Goal: Task Accomplishment & Management: Manage account settings

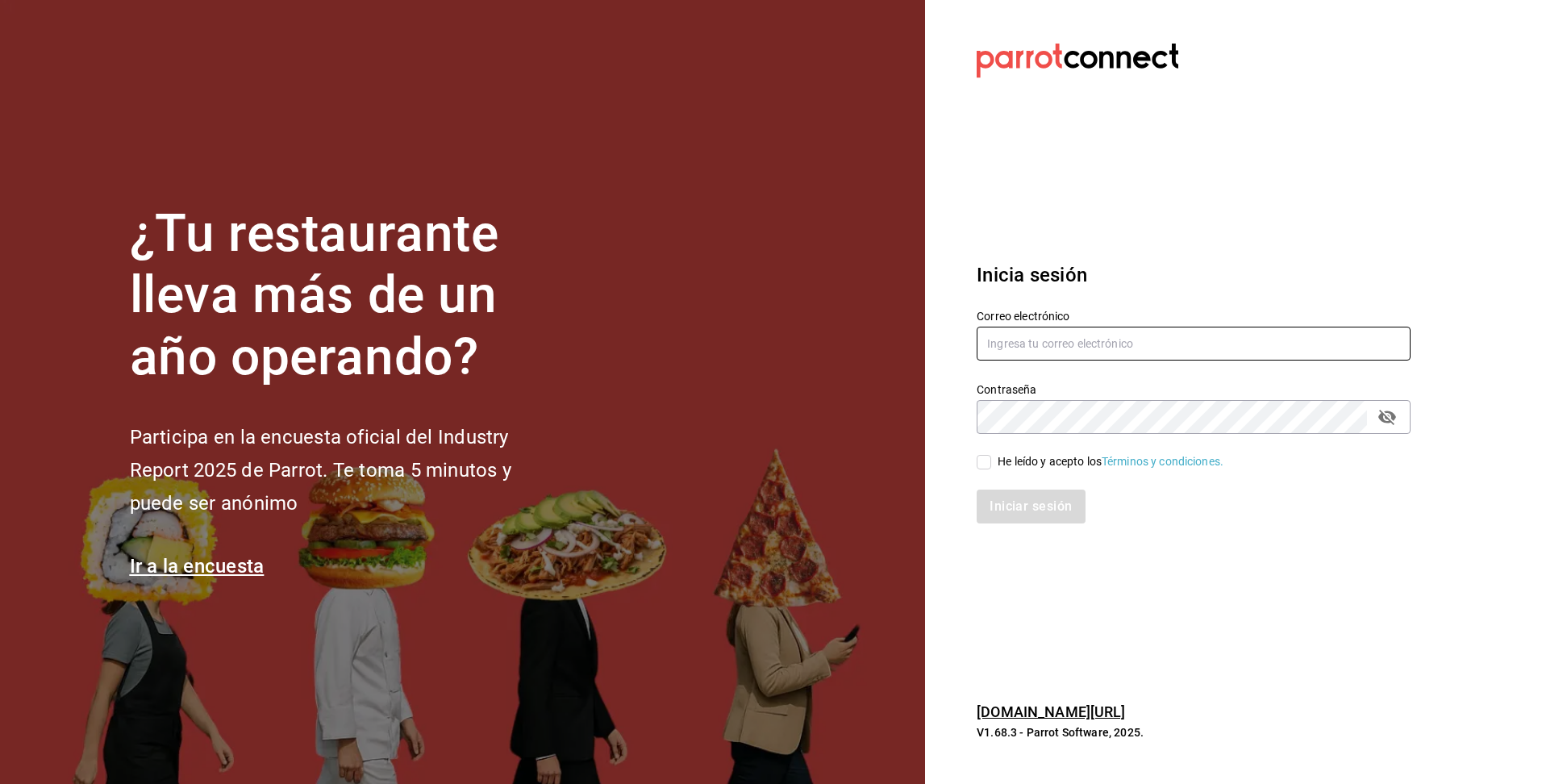
click at [1183, 346] on input "text" at bounding box center [1194, 343] width 434 height 34
type input "eliu.tonacatl.almacenmp@gmail.com"
click at [987, 458] on input "He leído y acepto los Términos y condiciones." at bounding box center [984, 462] width 15 height 15
checkbox input "true"
click at [994, 506] on button "Iniciar sesión" at bounding box center [1032, 506] width 110 height 34
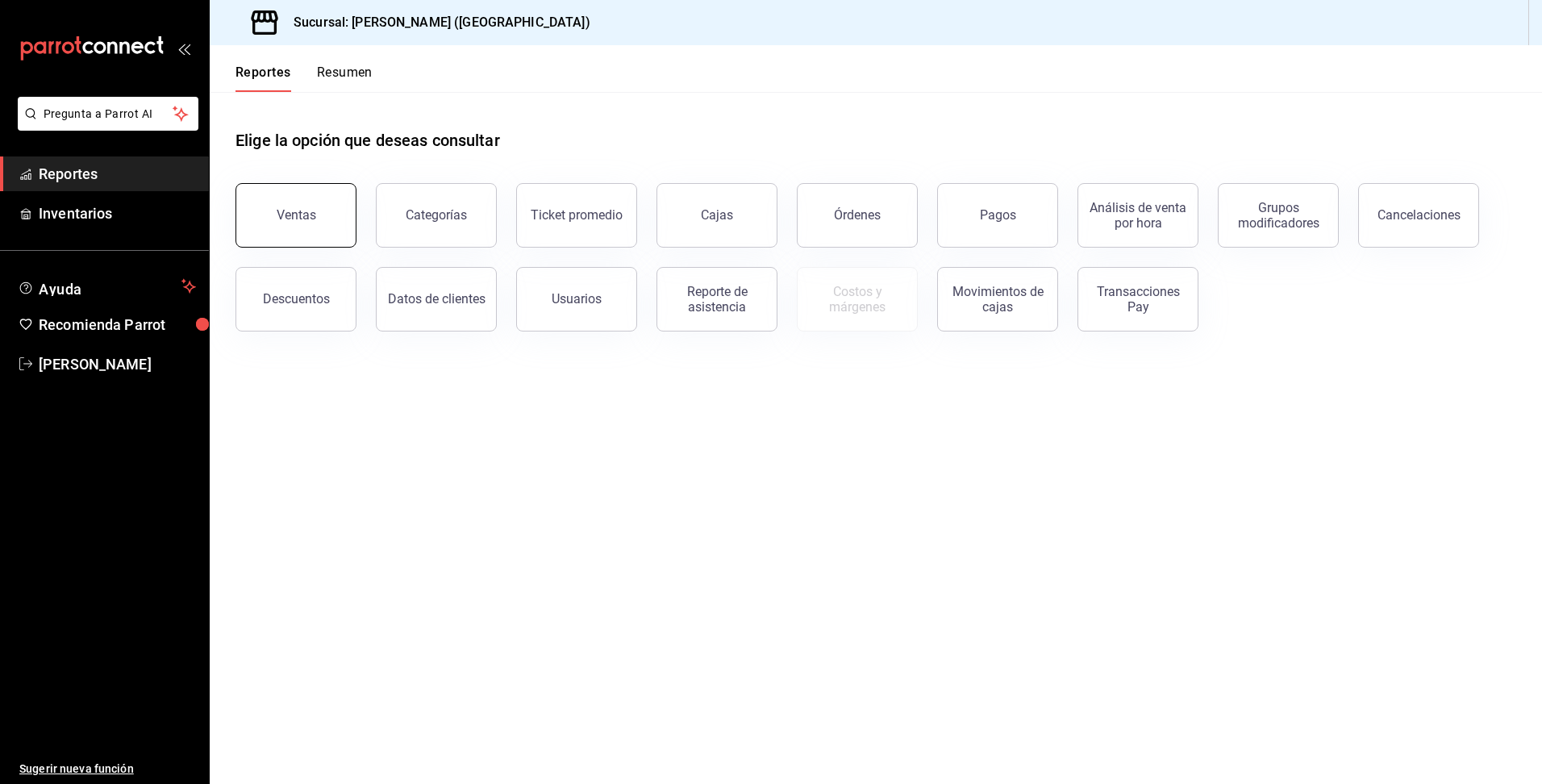
click at [341, 208] on button "Ventas" at bounding box center [296, 215] width 121 height 65
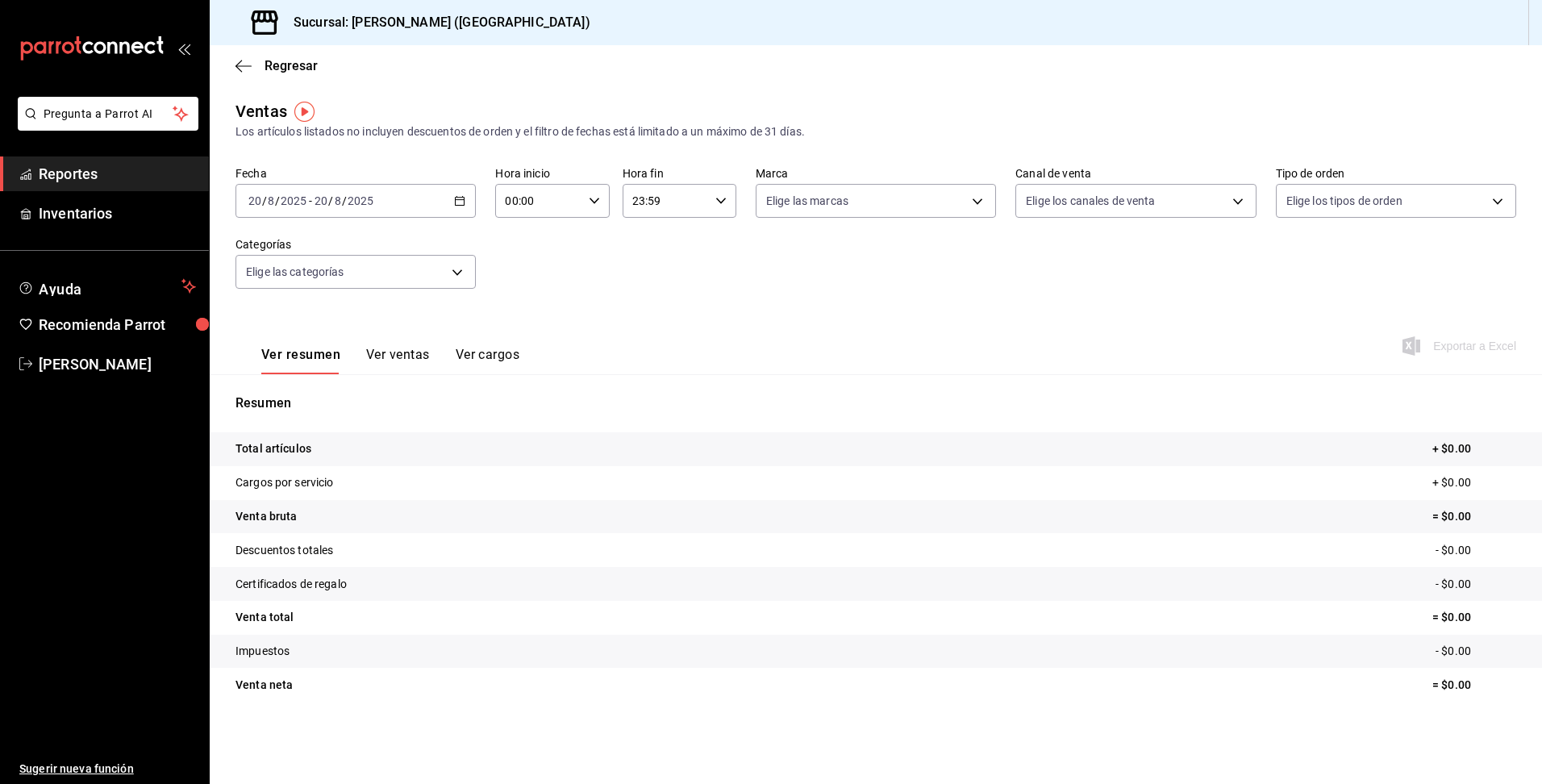
click at [141, 184] on link "Reportes" at bounding box center [104, 174] width 209 height 35
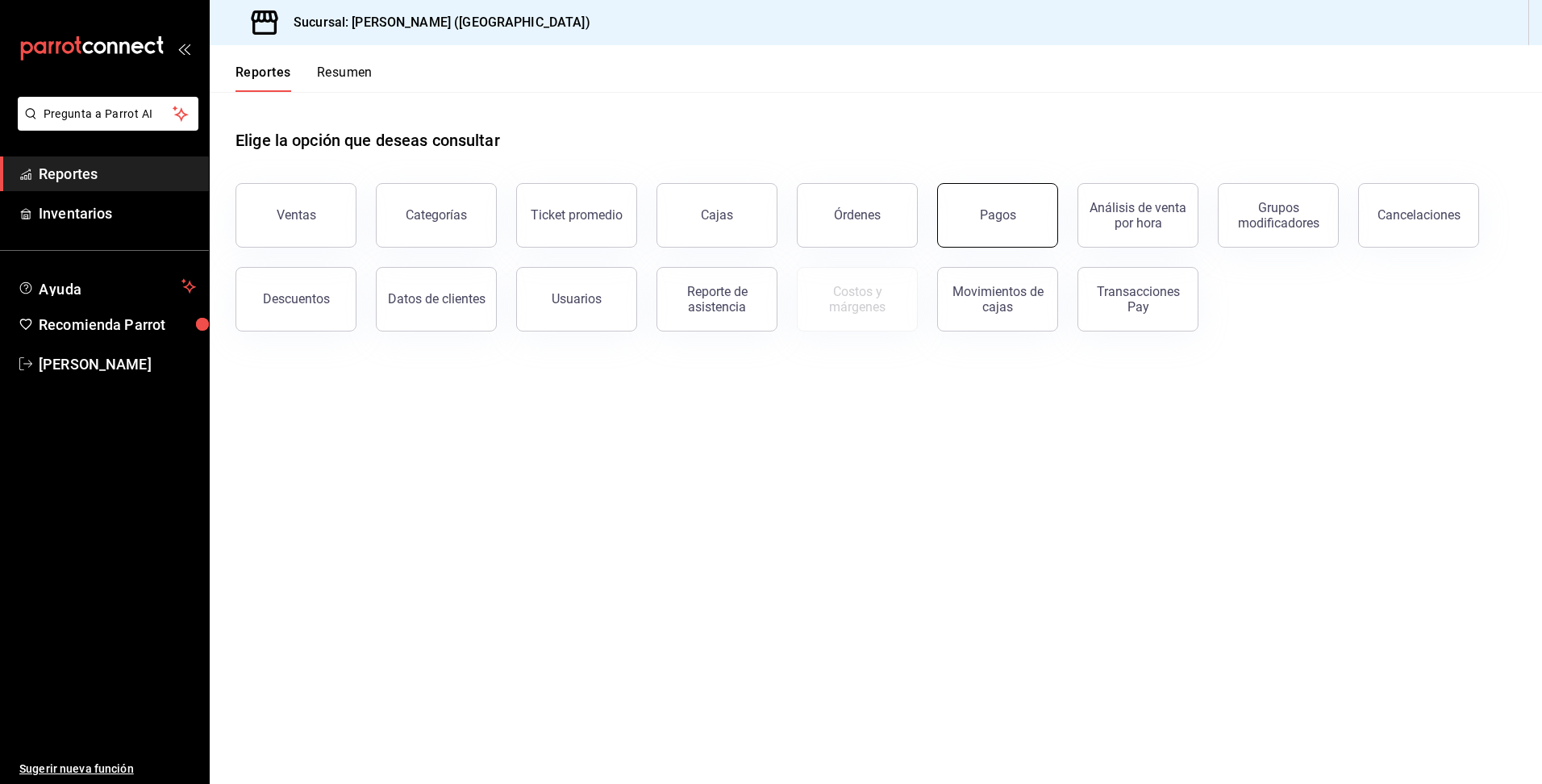
click at [977, 228] on button "Pagos" at bounding box center [998, 215] width 121 height 65
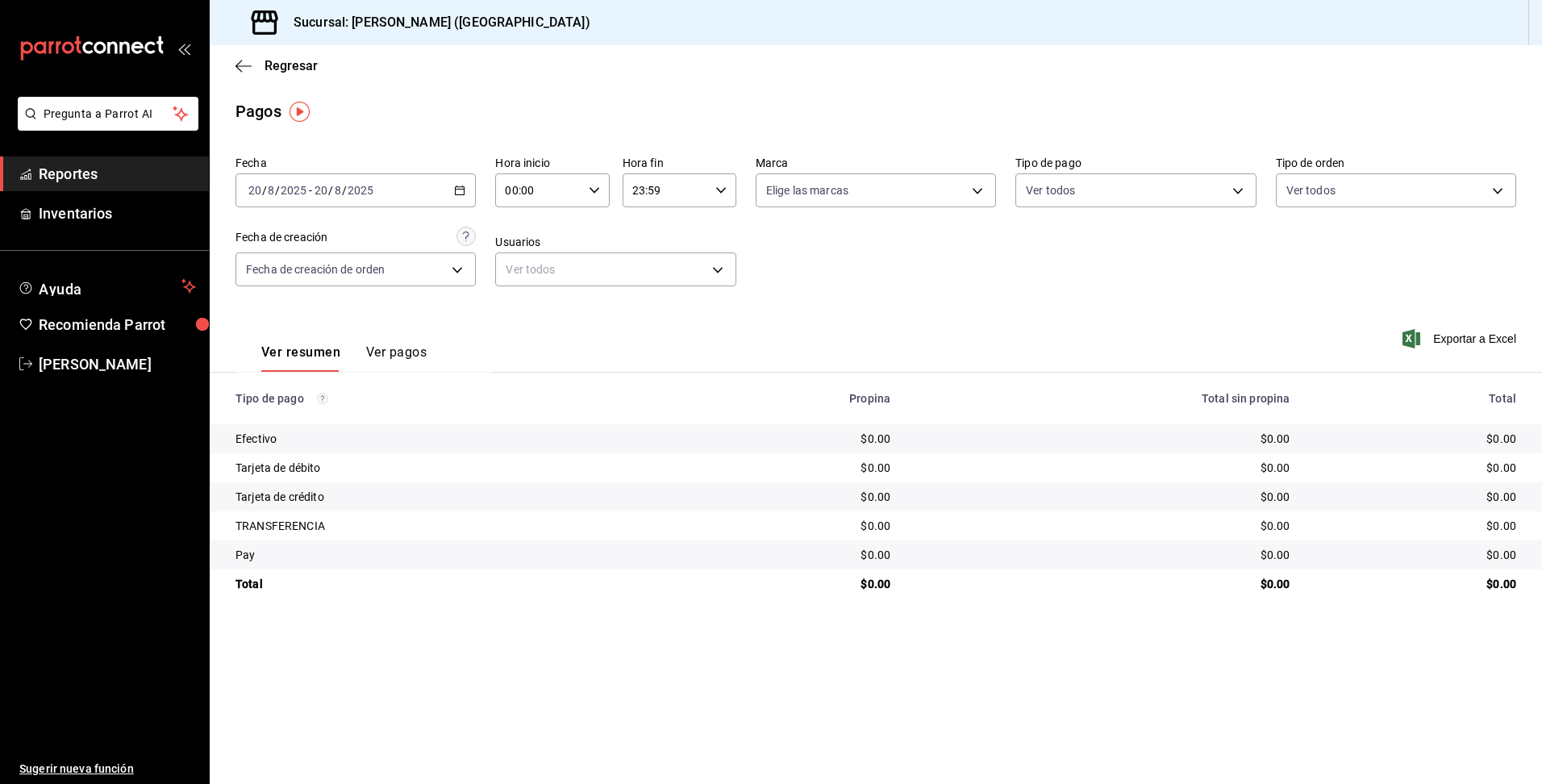
click at [462, 197] on div "[DATE] [DATE] - [DATE] [DATE]" at bounding box center [356, 190] width 241 height 34
click at [304, 426] on span "Rango de fechas" at bounding box center [311, 420] width 125 height 17
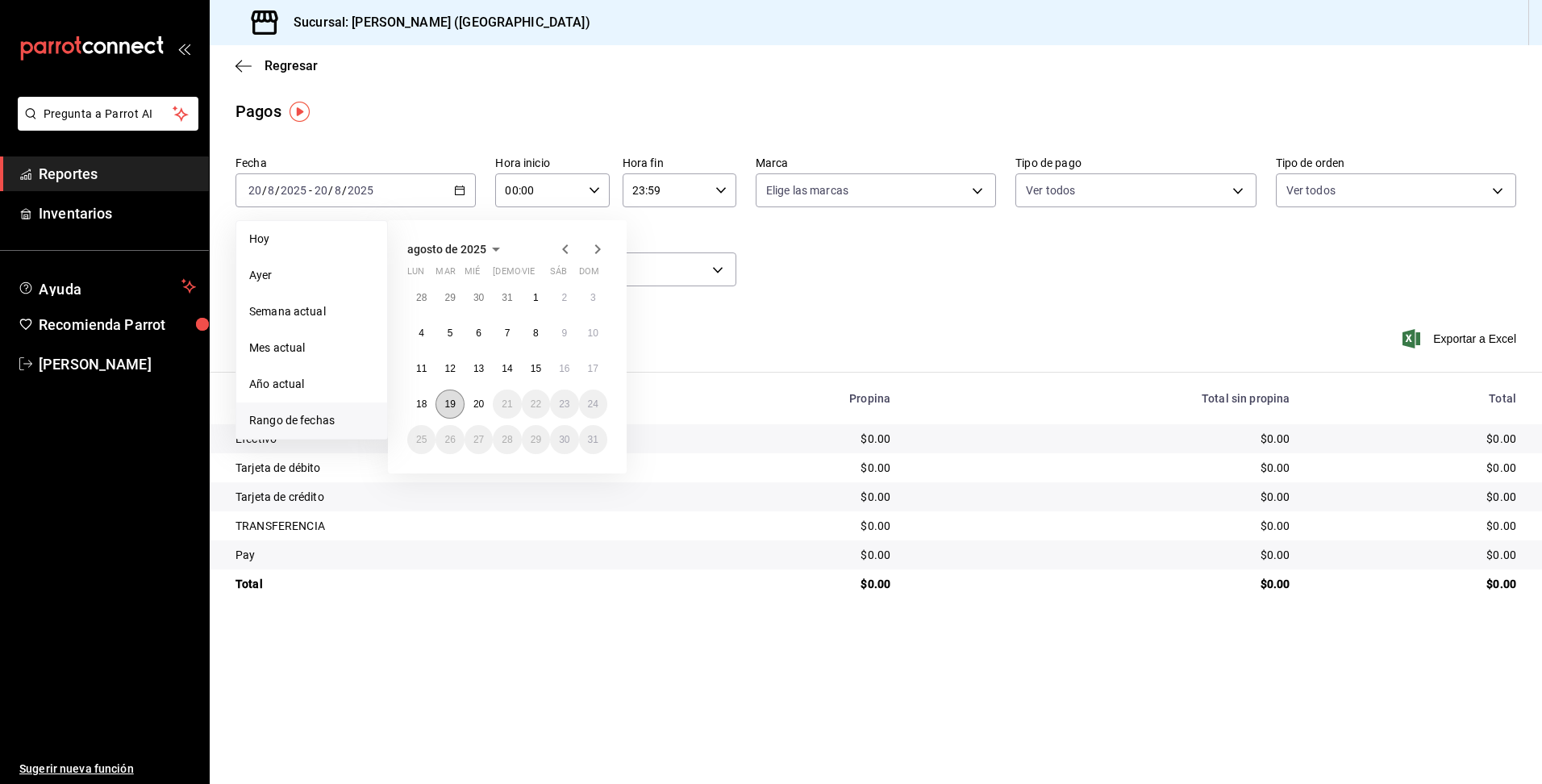
click at [453, 407] on abbr "19" at bounding box center [449, 404] width 11 height 12
